Goal: Find specific page/section: Find specific page/section

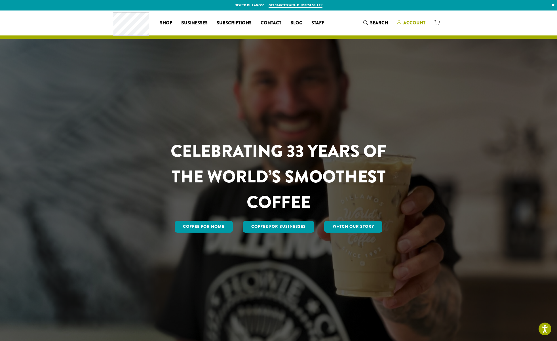
click at [414, 25] on span "Account" at bounding box center [414, 23] width 22 height 7
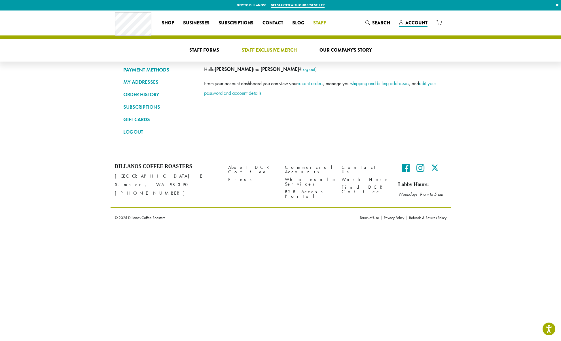
click at [268, 47] on span "Staff Exclusive Merch" at bounding box center [269, 50] width 55 height 7
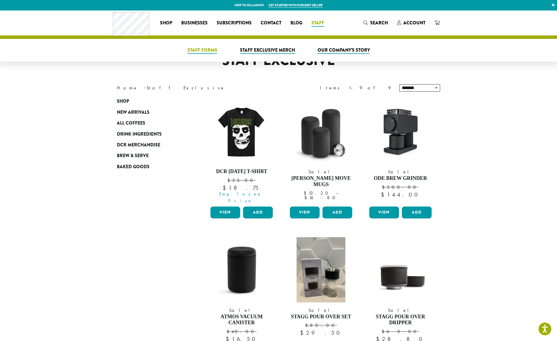
click at [206, 52] on span "Staff Forms" at bounding box center [202, 50] width 30 height 7
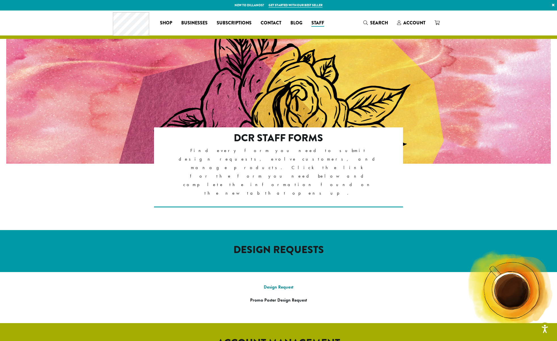
click at [282, 284] on link "Design Request" at bounding box center [278, 287] width 29 height 6
